Goal: Check status

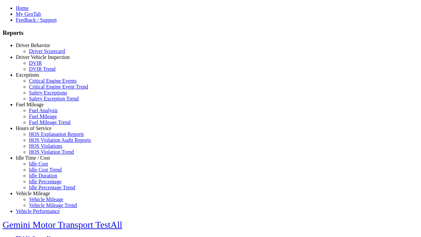
click at [38, 131] on link "Hours of Service" at bounding box center [34, 128] width 36 height 6
click at [43, 149] on link "HOS Violations" at bounding box center [45, 146] width 33 height 6
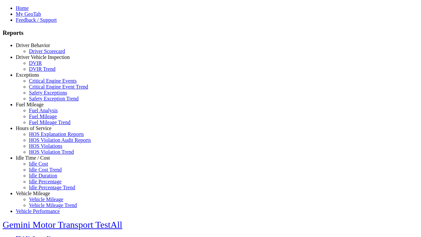
type input "**********"
